Goal: Check status

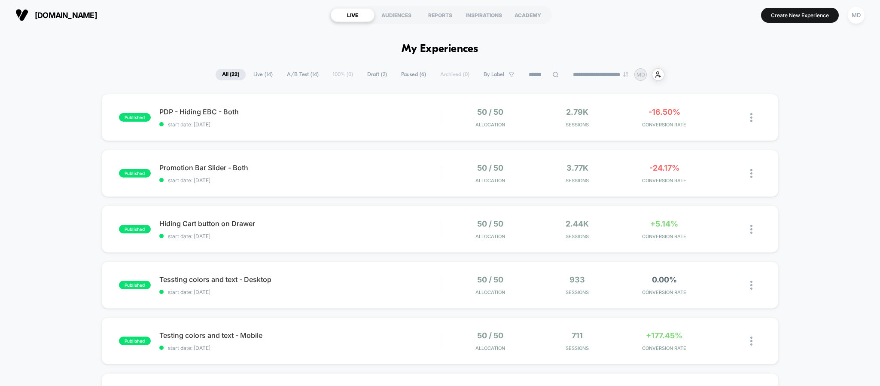
click at [262, 71] on span "Live ( 14 )" at bounding box center [263, 75] width 32 height 12
click at [231, 70] on span "All ( 22 )" at bounding box center [231, 75] width 30 height 12
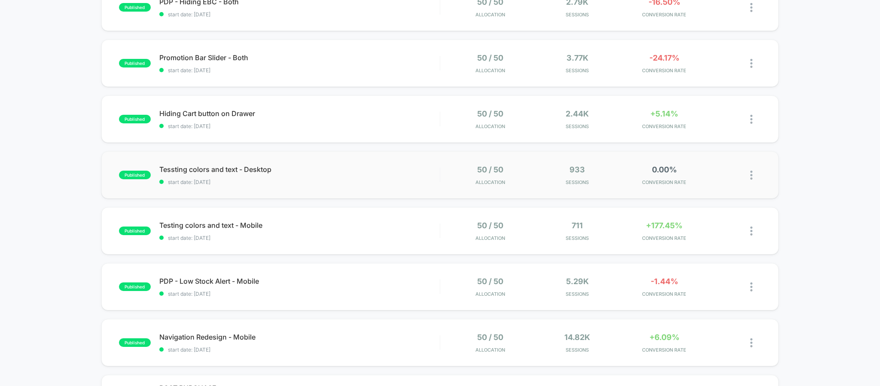
scroll to position [129, 0]
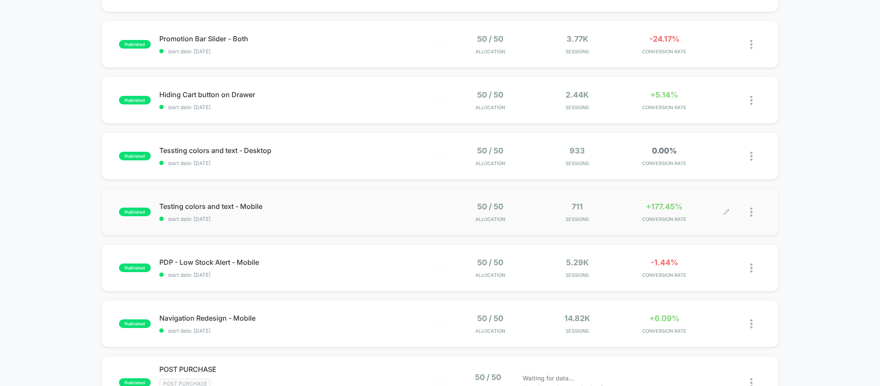
click at [532, 208] on div "50 / 50 Allocation 711 Sessions +177.45% CONVERSION RATE" at bounding box center [587, 212] width 277 height 20
